Goal: Find specific page/section: Find specific page/section

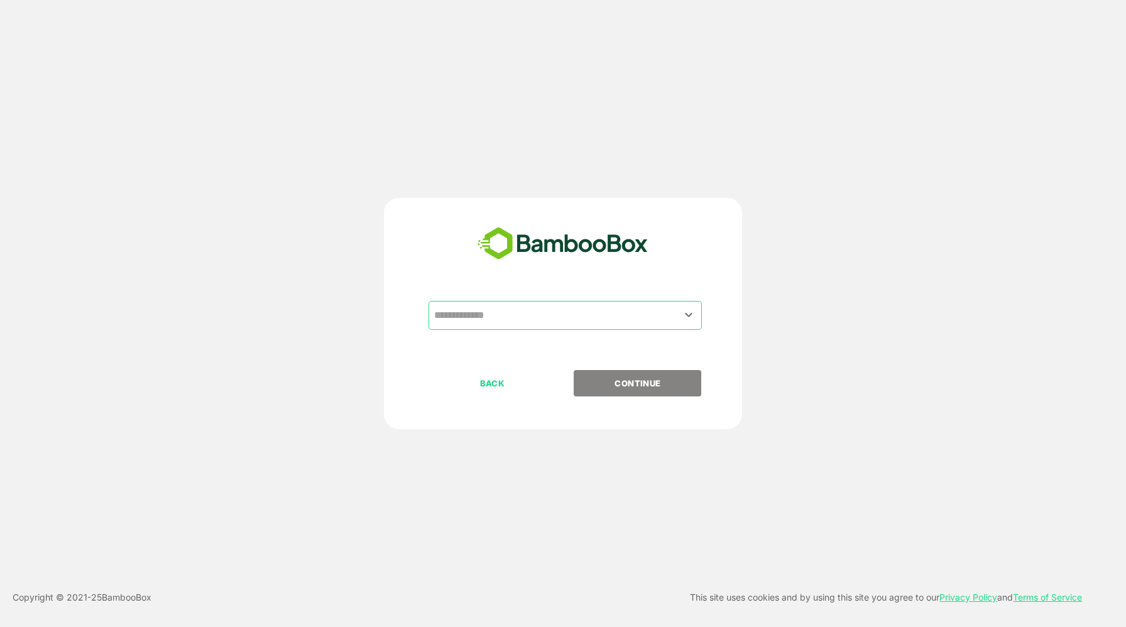
click at [591, 310] on input "text" at bounding box center [565, 316] width 268 height 24
click at [584, 320] on input "text" at bounding box center [565, 316] width 268 height 24
click at [686, 311] on icon "Open" at bounding box center [688, 314] width 15 height 15
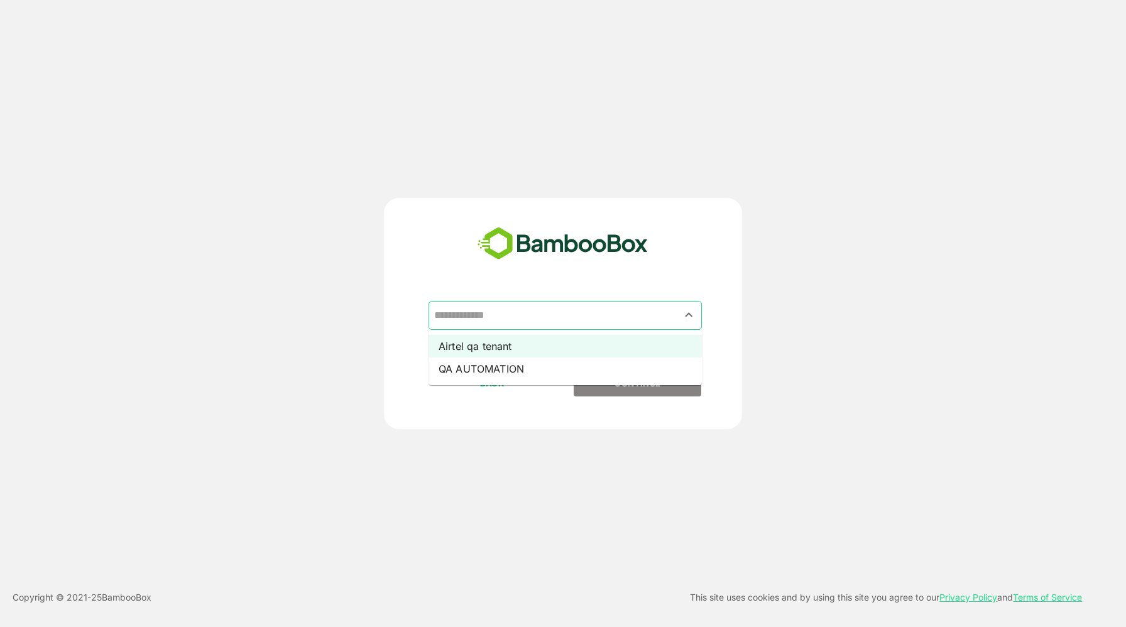
click at [551, 341] on li "Airtel qa tenant" at bounding box center [565, 346] width 273 height 23
type input "**********"
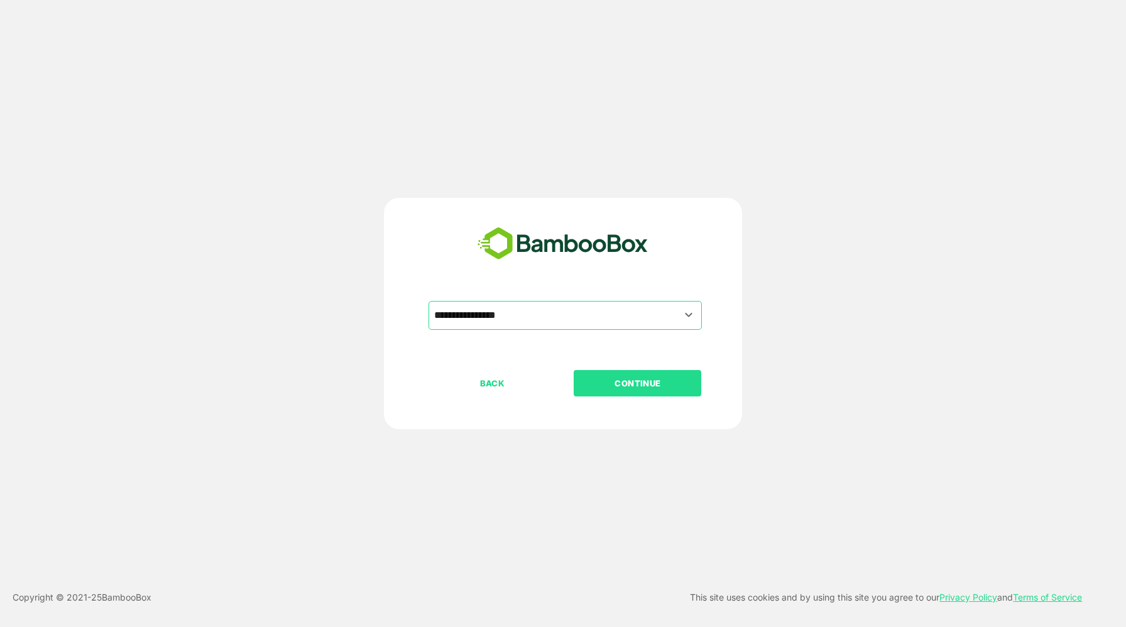
click at [623, 398] on div "BACK CONTINUE" at bounding box center [574, 423] width 291 height 107
click at [627, 393] on button "CONTINUE" at bounding box center [638, 383] width 128 height 26
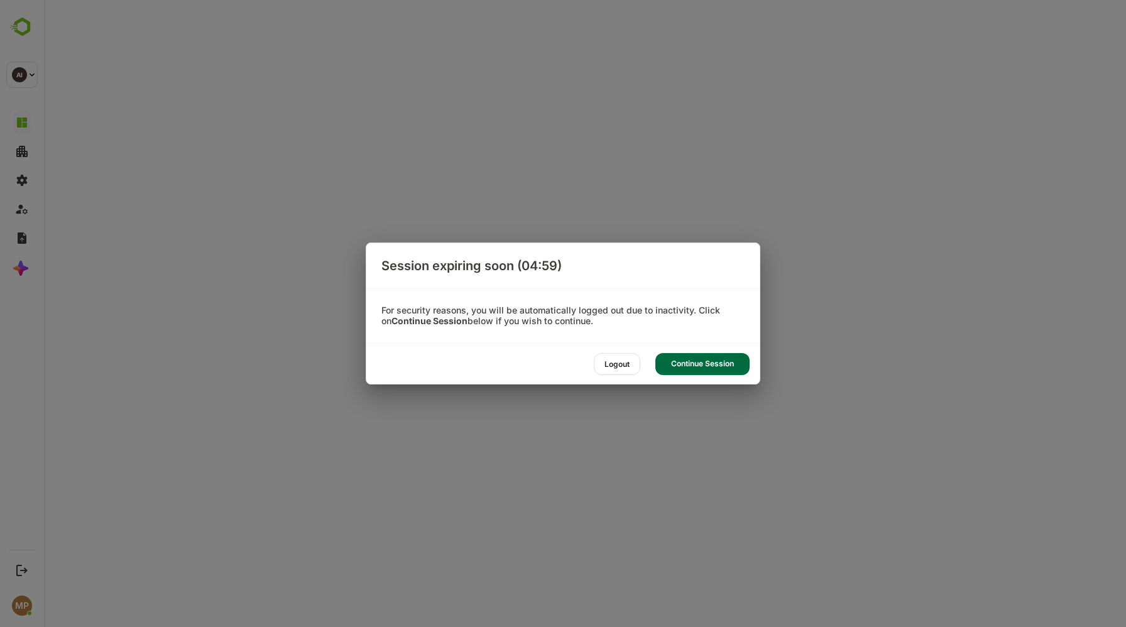
click at [682, 360] on div "Continue Session" at bounding box center [703, 364] width 94 height 22
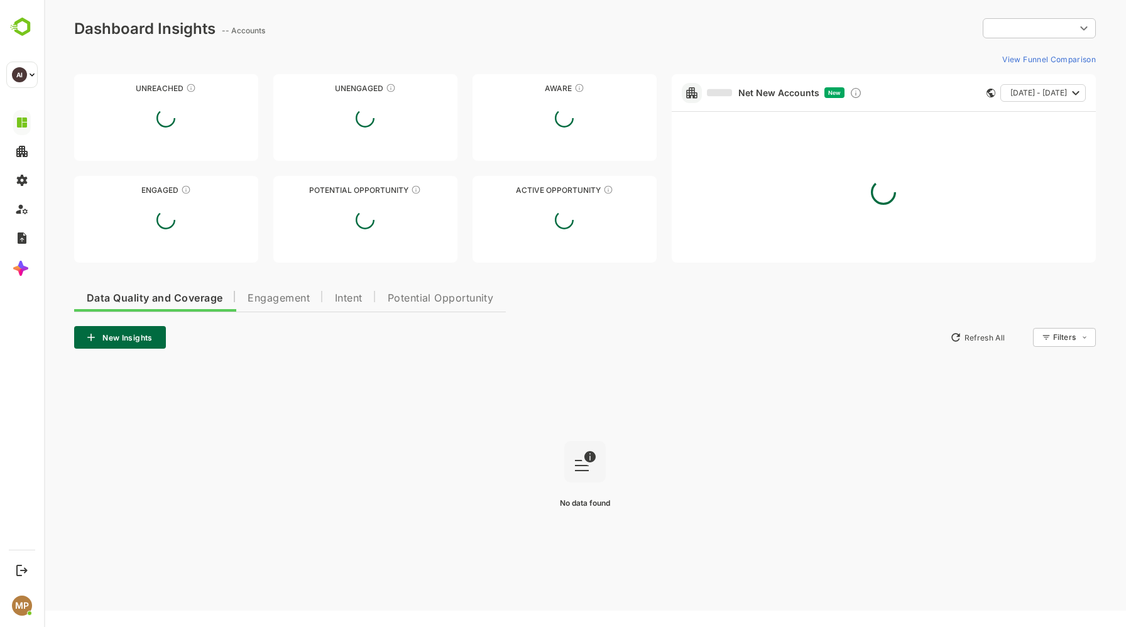
type input "**********"
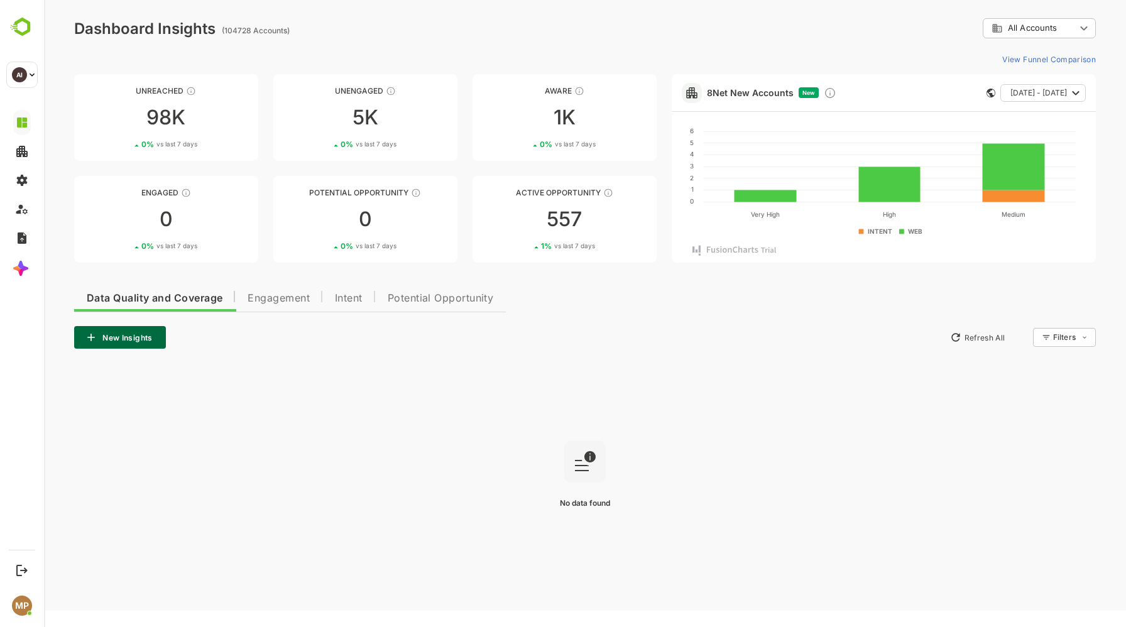
click at [458, 302] on span "Potential Opportunity" at bounding box center [441, 299] width 106 height 10
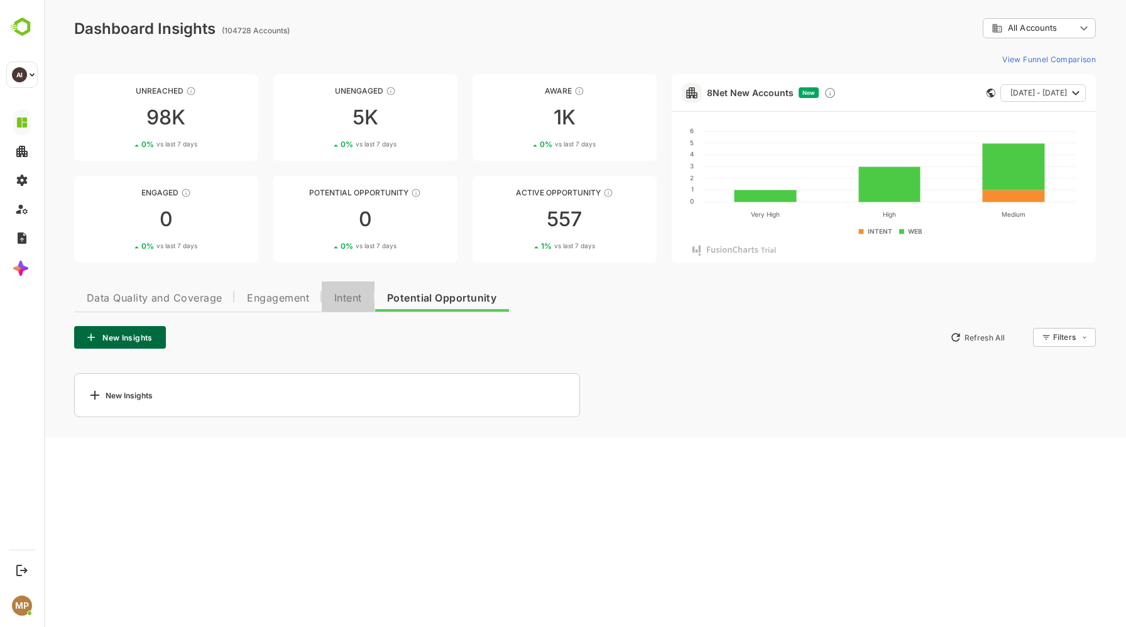
click at [353, 300] on span "Intent" at bounding box center [348, 299] width 28 height 10
